Goal: Transaction & Acquisition: Register for event/course

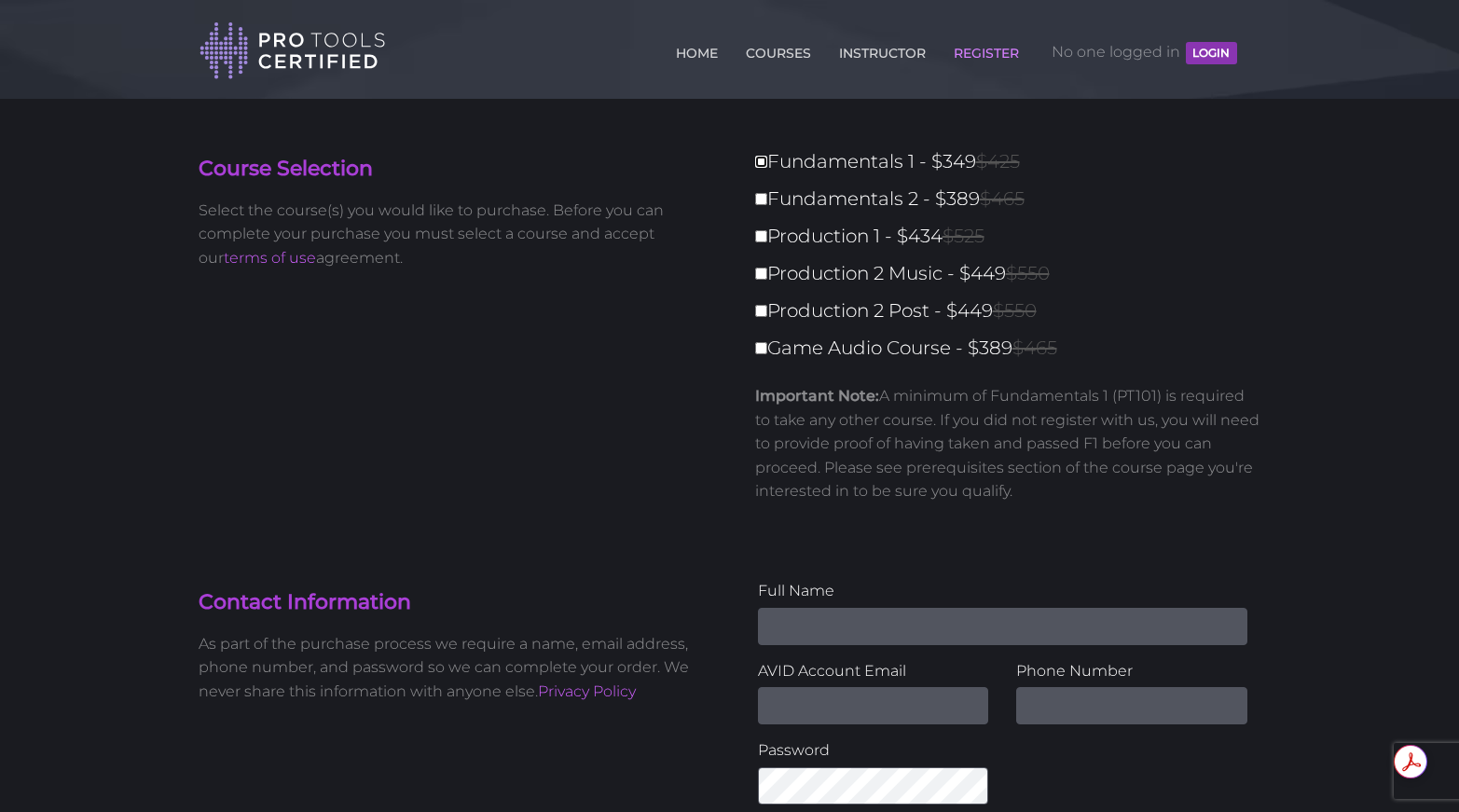
click at [764, 165] on input "Fundamentals 1 - $349 $425" at bounding box center [761, 161] width 12 height 12
checkbox input "true"
type input "349"
click at [761, 202] on input "Fundamentals 2 - $389 $465" at bounding box center [761, 198] width 12 height 12
checkbox input "true"
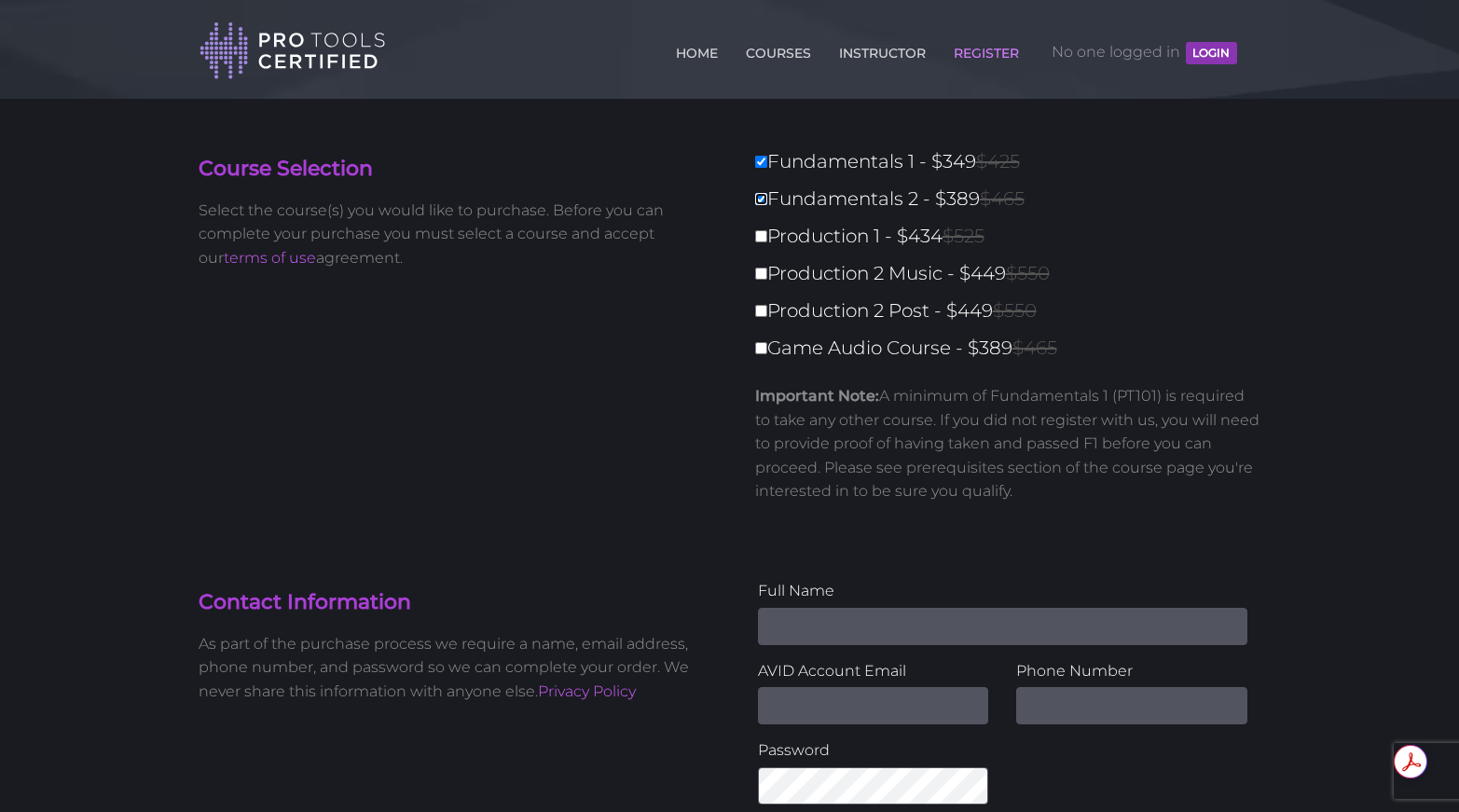
type input "738"
click at [762, 243] on label "Production 1 - $434 $525" at bounding box center [1014, 237] width 517 height 32
click at [762, 242] on input "Production 1 - $434 $525" at bounding box center [761, 236] width 12 height 12
checkbox input "true"
type input "1172"
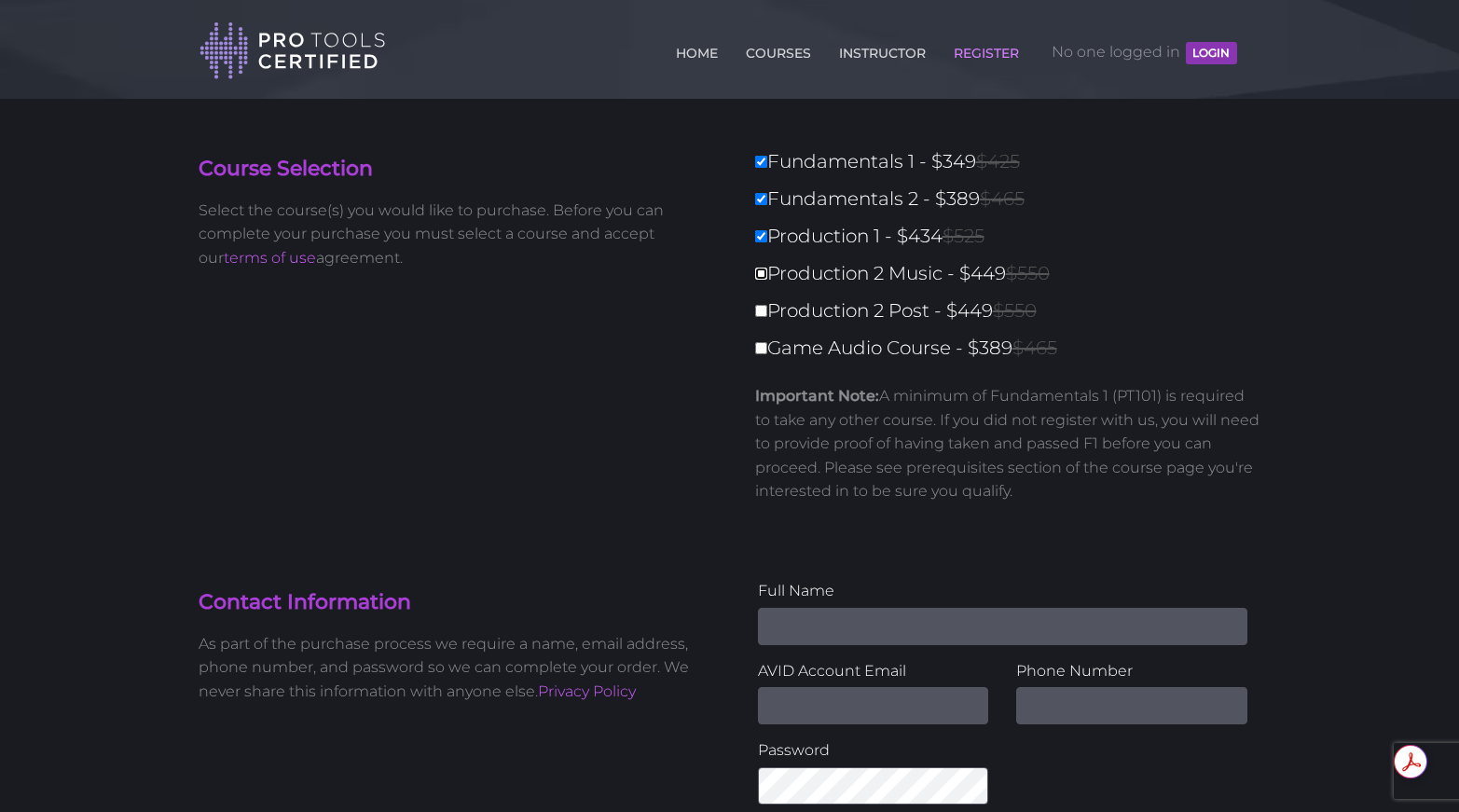
click at [763, 274] on input "Production 2 Music - $449 $550" at bounding box center [761, 273] width 12 height 12
checkbox input "true"
type input "1621"
click at [760, 308] on input "Production 2 Post - $449 $550" at bounding box center [761, 311] width 12 height 12
checkbox input "true"
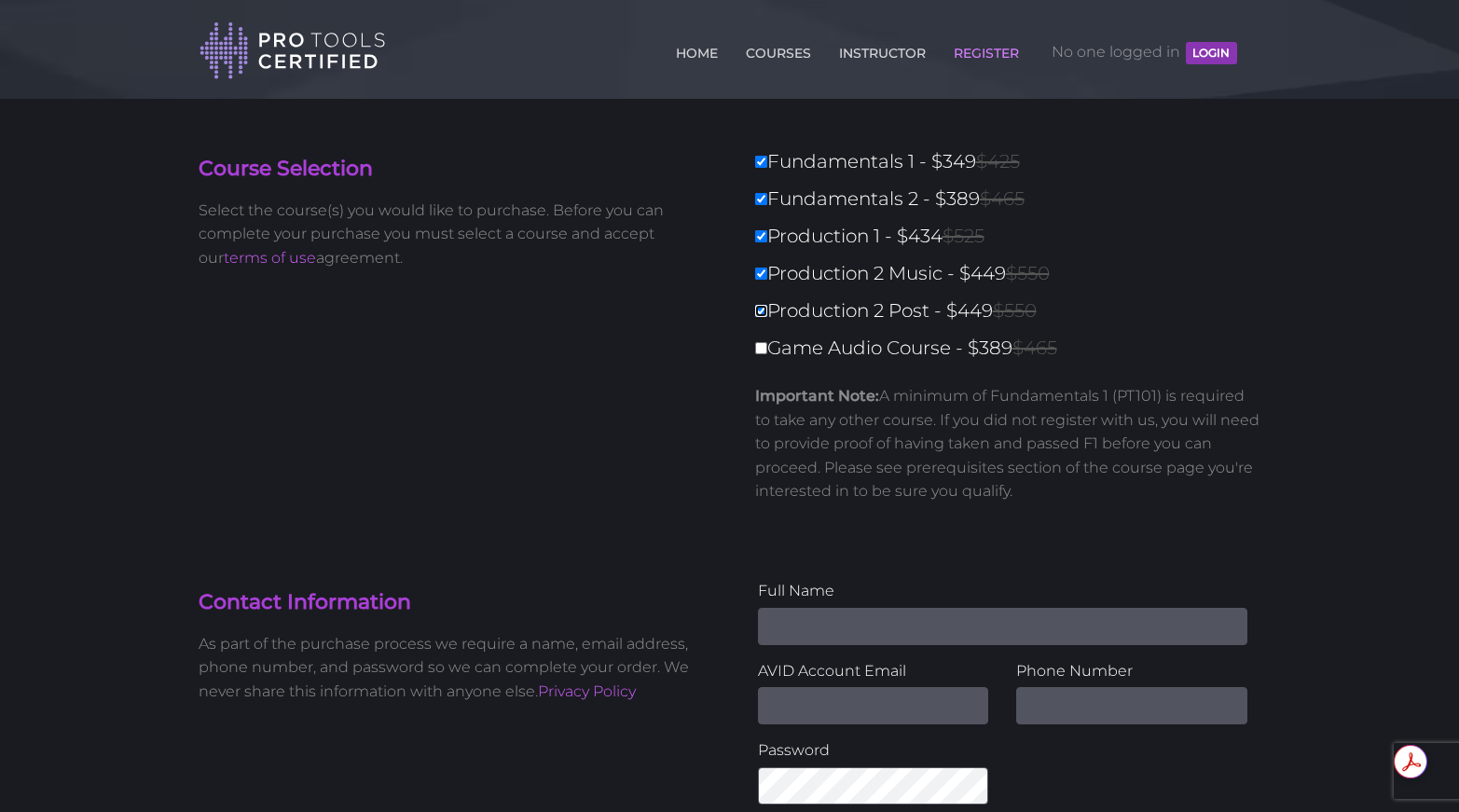
type input "2070"
click at [760, 307] on input "Production 2 Post - $449 $550" at bounding box center [761, 311] width 12 height 12
checkbox input "false"
type input "1621"
click at [759, 287] on label "Production 2 Music - $449 $550" at bounding box center [1014, 274] width 517 height 32
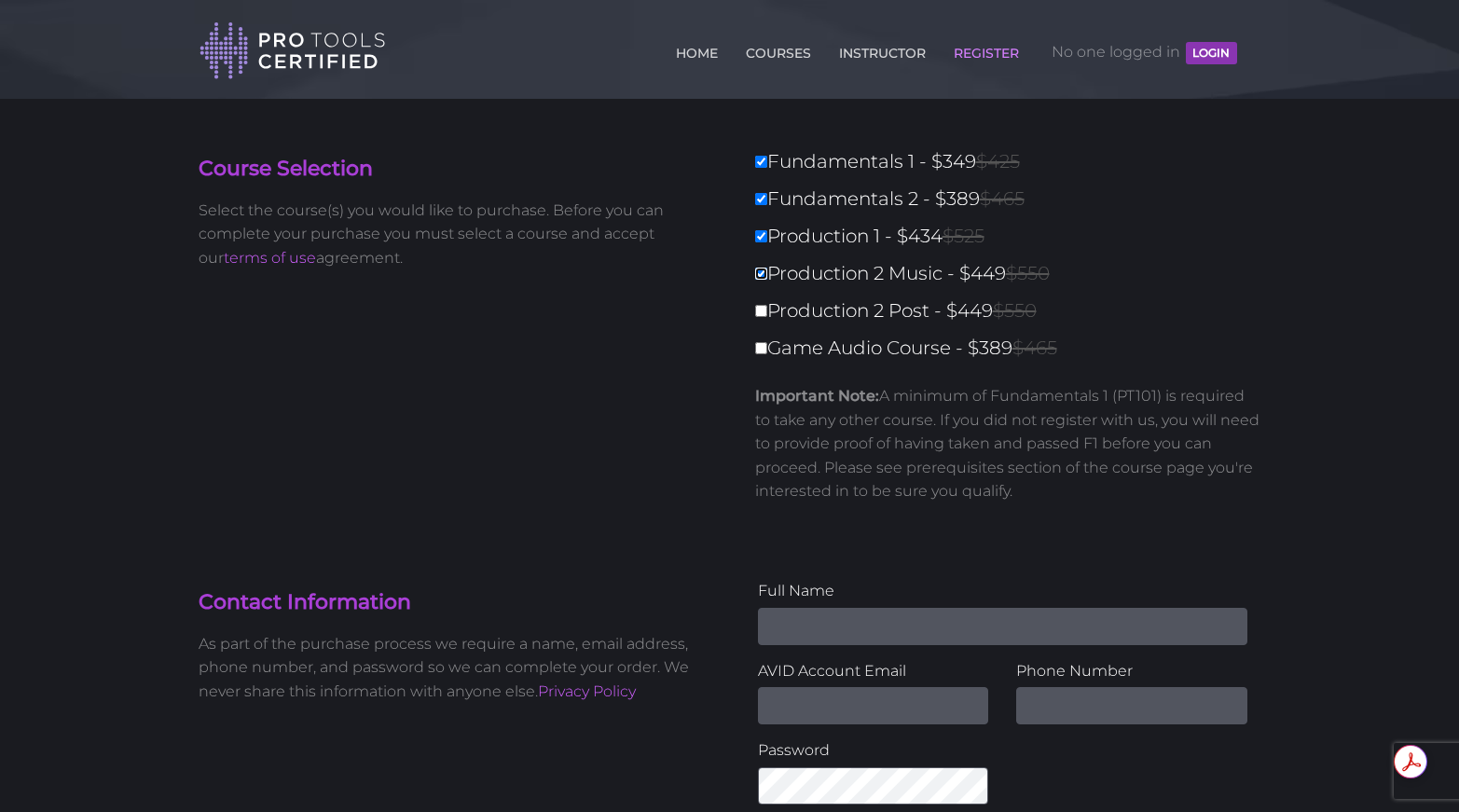
click at [759, 280] on input "Production 2 Music - $449 $550" at bounding box center [761, 273] width 12 height 12
checkbox input "false"
type input "1172"
click at [759, 240] on input "Production 1 - $434 $525" at bounding box center [761, 236] width 12 height 12
checkbox input "false"
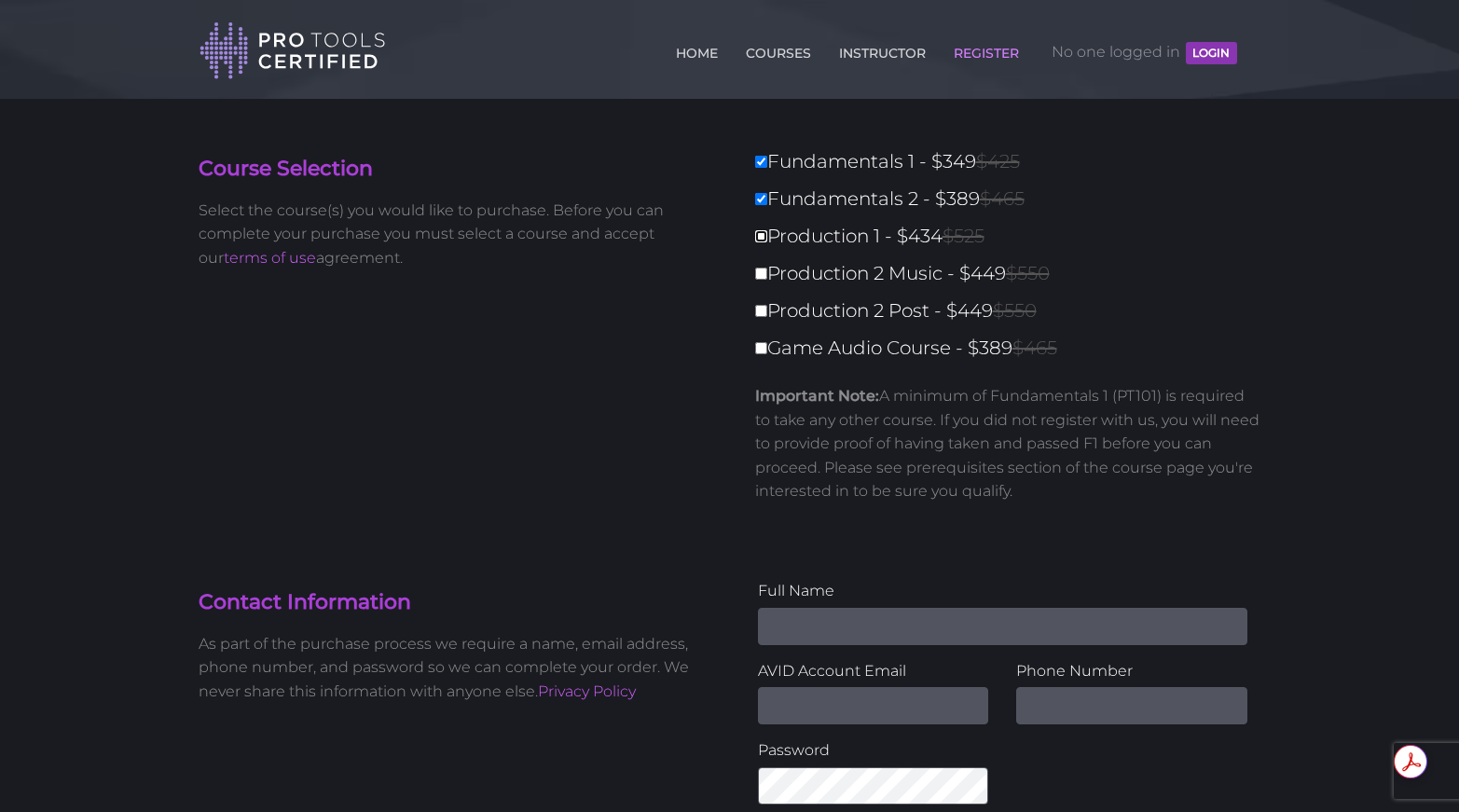
type input "738"
click at [763, 201] on input "Fundamentals 2 - $389 $465" at bounding box center [761, 198] width 12 height 12
checkbox input "false"
type input "349"
click at [762, 164] on input "Fundamentals 1 - $349 $425" at bounding box center [761, 161] width 12 height 12
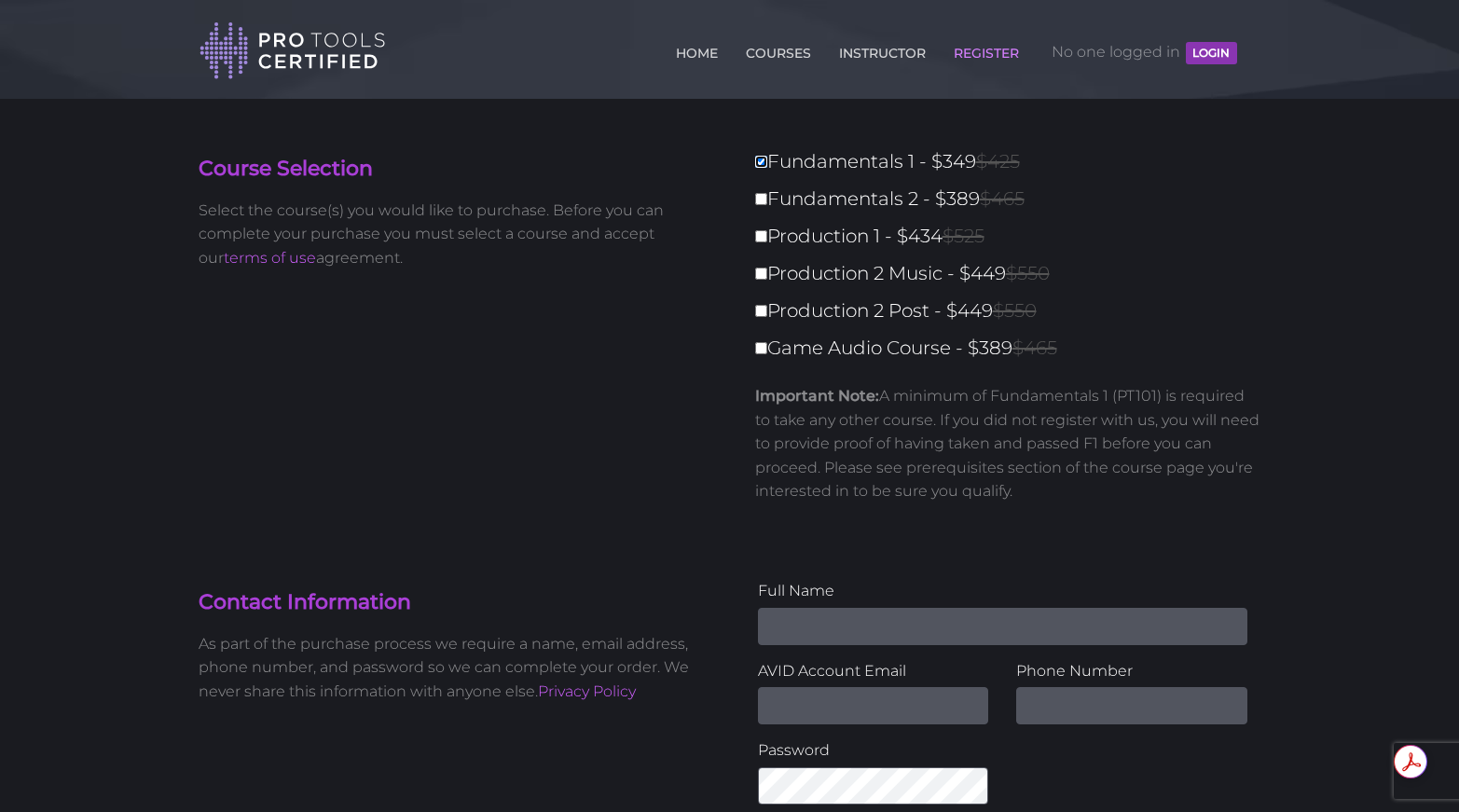
checkbox input "false"
type input "0"
